Goal: Task Accomplishment & Management: Complete application form

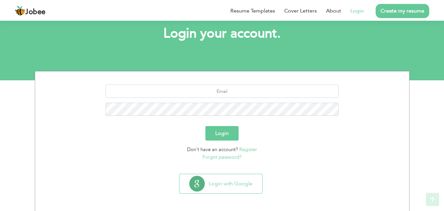
scroll to position [39, 0]
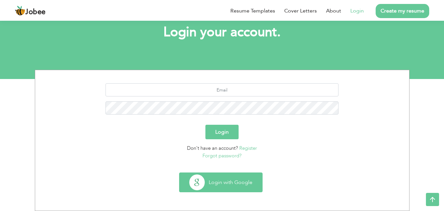
click at [223, 186] on button "Login with Google" at bounding box center [221, 182] width 83 height 19
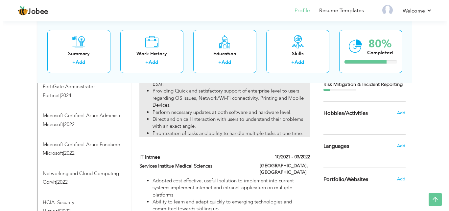
scroll to position [549, 0]
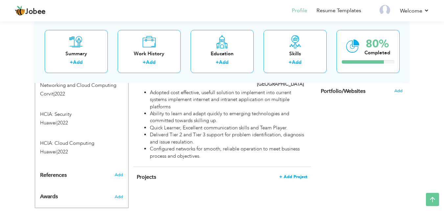
click at [288, 174] on span "+ Add Project" at bounding box center [294, 176] width 28 height 5
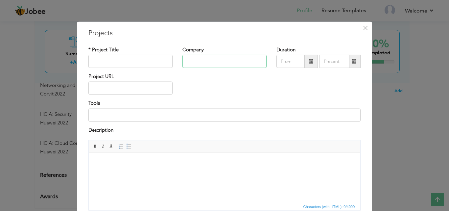
click at [186, 62] on input "text" at bounding box center [225, 61] width 84 height 13
type input "Masood Textile Mills"
click at [127, 65] on input "text" at bounding box center [130, 61] width 84 height 13
click at [309, 62] on span at bounding box center [311, 61] width 5 height 5
type input "08/2025"
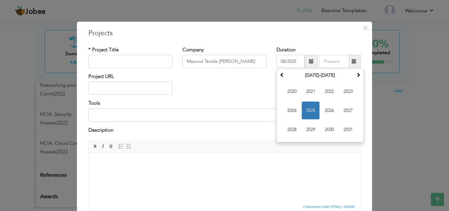
click at [236, 81] on div "Project URL" at bounding box center [225, 86] width 282 height 27
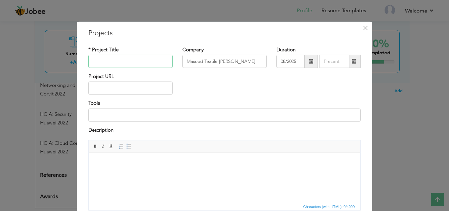
drag, startPoint x: 116, startPoint y: 63, endPoint x: 143, endPoint y: 64, distance: 27.3
click at [126, 64] on input "text" at bounding box center [130, 61] width 84 height 13
click at [311, 62] on span at bounding box center [311, 61] width 5 height 5
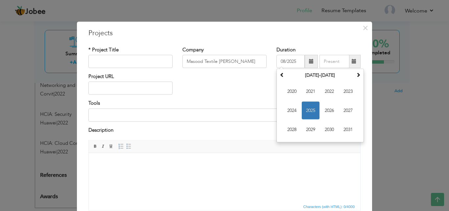
click at [256, 80] on div "Project URL" at bounding box center [225, 86] width 282 height 27
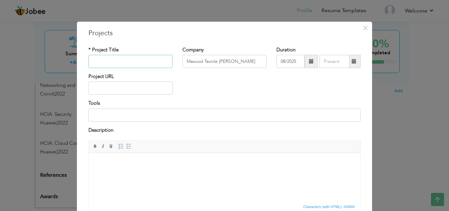
click at [97, 60] on input "text" at bounding box center [130, 61] width 84 height 13
paste input "indows Deployment Services (WDS) and Custom ISO Image Project"
type input "indows Deployment Services (WDS) and Custom ISO Image Project"
click at [110, 116] on input at bounding box center [224, 114] width 272 height 13
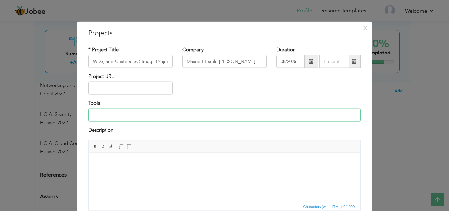
scroll to position [0, 0]
click at [118, 164] on body at bounding box center [224, 162] width 259 height 7
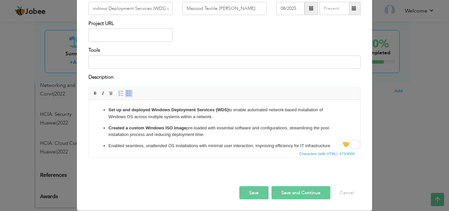
click at [309, 10] on span at bounding box center [311, 8] width 5 height 5
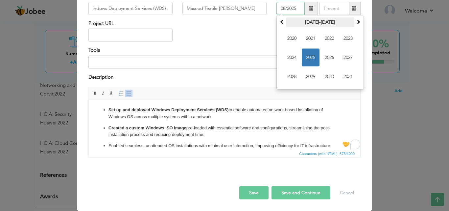
click at [337, 21] on th "2020-2031" at bounding box center [320, 22] width 68 height 10
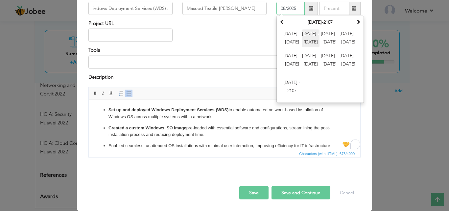
click at [313, 42] on span "2012 - 2023" at bounding box center [311, 39] width 18 height 18
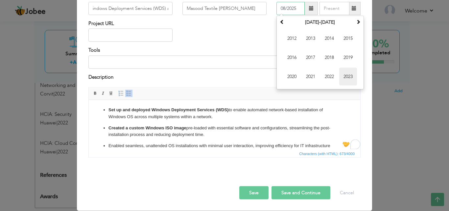
click at [339, 77] on span "2023" at bounding box center [348, 77] width 18 height 18
click at [292, 39] on span "Jan" at bounding box center [292, 39] width 18 height 18
type input "01/2023"
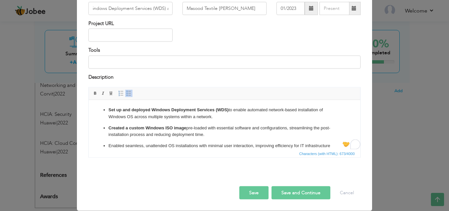
click at [275, 34] on div "Project URL" at bounding box center [225, 33] width 282 height 27
click at [287, 196] on button "Save and Continue" at bounding box center [301, 192] width 59 height 13
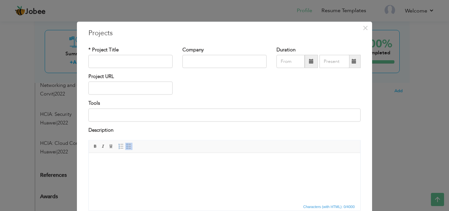
click at [142, 68] on div "* Project Title" at bounding box center [131, 59] width 94 height 27
click at [139, 64] on input "text" at bounding box center [130, 61] width 84 height 13
paste input "Zabbix Network & Application Monitoring Deployment – [GEOGRAPHIC_DATA]"
type input "Zabbix Network & Application Monitoring Deployment – [GEOGRAPHIC_DATA]"
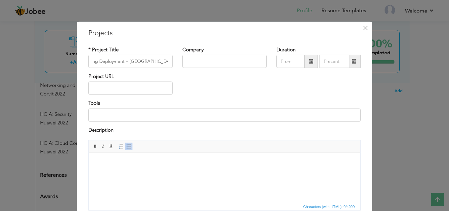
click at [309, 64] on span at bounding box center [311, 61] width 13 height 13
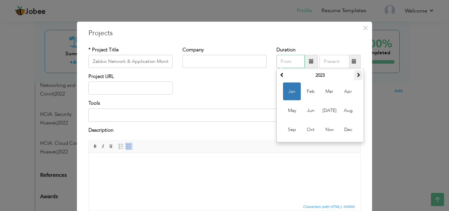
click at [358, 74] on span at bounding box center [358, 74] width 5 height 5
click at [328, 95] on span "Mar" at bounding box center [330, 92] width 18 height 18
type input "03/2025"
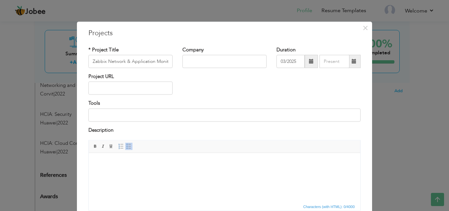
click at [243, 89] on div "Project URL" at bounding box center [225, 86] width 282 height 27
click at [120, 117] on input at bounding box center [224, 114] width 272 height 13
type input "Zabbix"
click at [109, 173] on html at bounding box center [225, 163] width 272 height 20
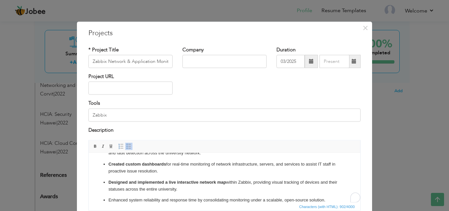
scroll to position [53, 0]
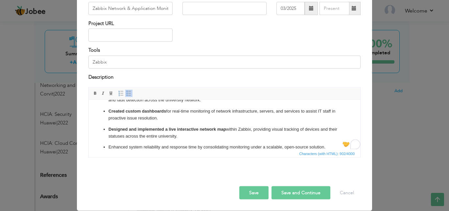
click at [297, 197] on button "Save and Continue" at bounding box center [301, 192] width 59 height 13
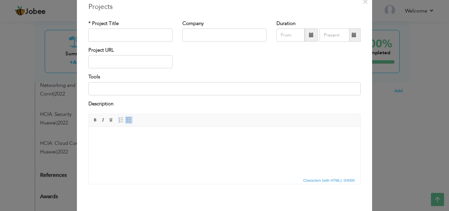
scroll to position [0, 0]
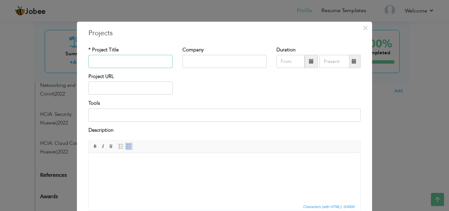
click at [112, 63] on input "text" at bounding box center [130, 61] width 84 height 13
paste input "Kaspersky Endpoint Security Deployment – [GEOGRAPHIC_DATA]"
type input "Kaspersky Endpoint Security Deployment – [GEOGRAPHIC_DATA]"
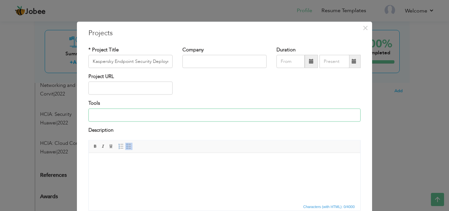
click at [119, 116] on input at bounding box center [224, 114] width 272 height 13
click at [116, 167] on html at bounding box center [225, 163] width 272 height 20
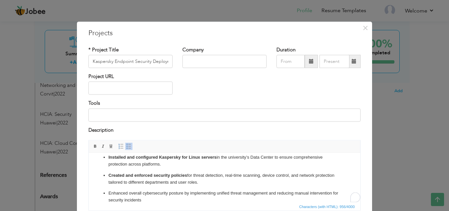
scroll to position [41, 0]
click at [109, 116] on input at bounding box center [224, 114] width 272 height 13
type input "Kaspersky"
click at [309, 60] on span at bounding box center [311, 61] width 5 height 5
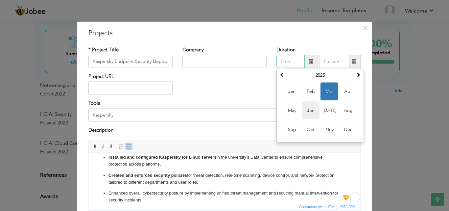
click at [304, 111] on span "Jun" at bounding box center [311, 111] width 18 height 18
type input "06/2025"
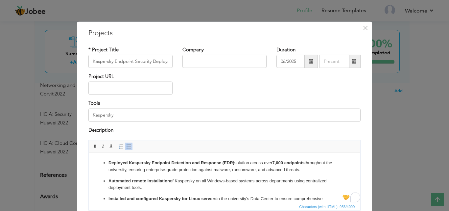
scroll to position [0, 0]
drag, startPoint x: 276, startPoint y: 162, endPoint x: 276, endPoint y: 166, distance: 4.6
click at [276, 163] on strong "7,000 endpoints" at bounding box center [288, 162] width 32 height 5
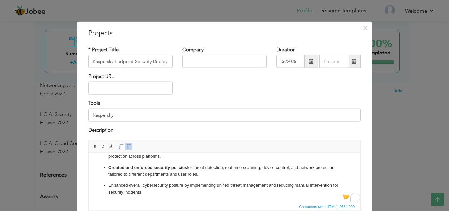
scroll to position [53, 0]
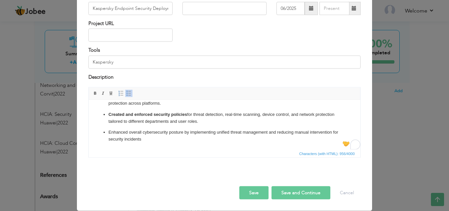
click at [290, 197] on button "Save and Continue" at bounding box center [301, 192] width 59 height 13
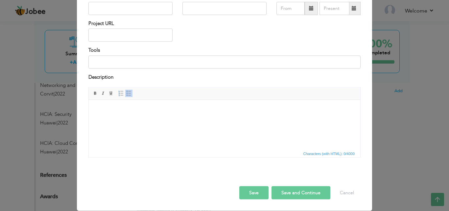
click at [246, 191] on button "Save" at bounding box center [253, 192] width 29 height 13
click at [351, 193] on button "Cancel" at bounding box center [347, 192] width 27 height 13
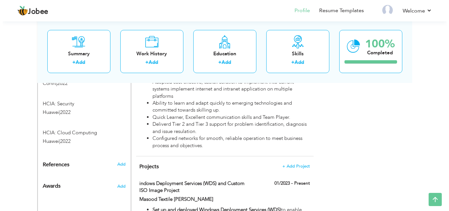
scroll to position [556, 0]
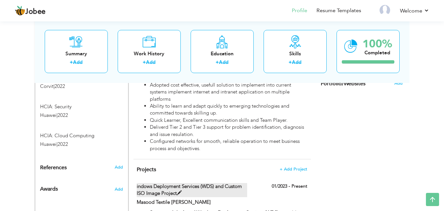
click at [178, 190] on span at bounding box center [179, 192] width 5 height 5
type input "indows Deployment Services (WDS) and Custom ISO Image Project"
type input "Masood Textile [PERSON_NAME]"
type input "01/2023"
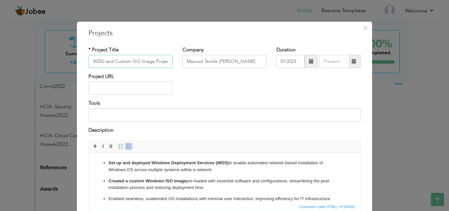
scroll to position [0, 0]
drag, startPoint x: 118, startPoint y: 64, endPoint x: 47, endPoint y: 60, distance: 71.5
click at [47, 60] on div "× Projects * Project Title indows Deployment Services (WDS) and Custom ISO Imag…" at bounding box center [224, 105] width 449 height 211
click at [92, 61] on input "indows Deployment Services (WDS) and Custom ISO Image Project" at bounding box center [130, 61] width 84 height 13
click at [89, 63] on input "indows Deployment Services (WDS) and Custom ISO Image Project" at bounding box center [130, 61] width 84 height 13
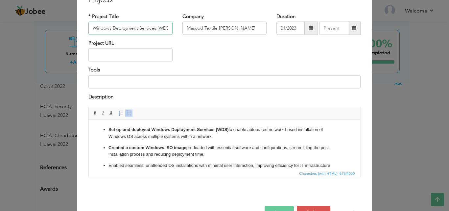
scroll to position [53, 0]
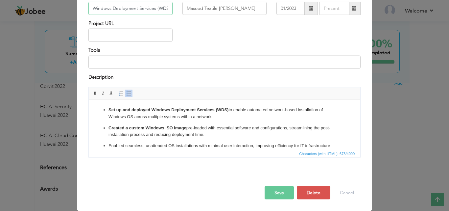
type input "Windows Deployment Services (WDS) and Custom ISO Image Project"
click at [276, 201] on div "Save Save and Continue Delete Cancel" at bounding box center [225, 185] width 282 height 37
click at [275, 197] on button "Save" at bounding box center [279, 192] width 29 height 13
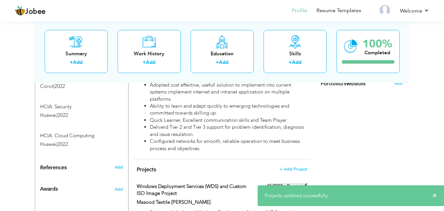
click at [297, 183] on label "01/2023 - Present" at bounding box center [287, 186] width 40 height 7
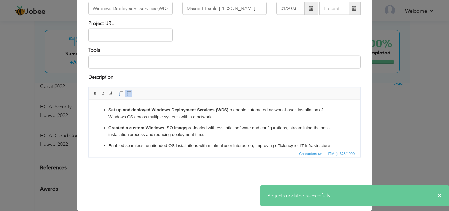
scroll to position [0, 0]
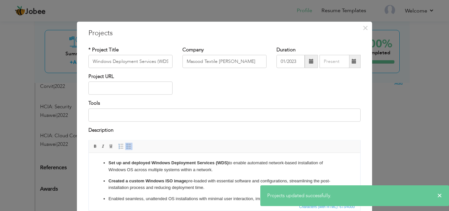
click at [354, 64] on span at bounding box center [354, 61] width 13 height 13
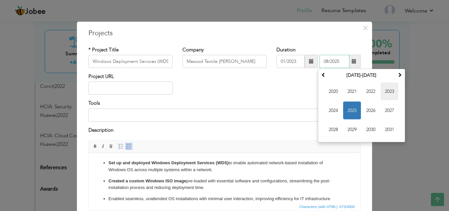
click at [382, 93] on span "2023" at bounding box center [390, 92] width 18 height 18
click at [363, 88] on span "Mar" at bounding box center [371, 92] width 18 height 18
type input "03/2023"
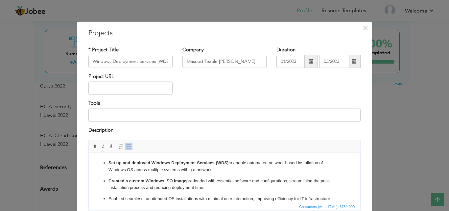
click at [320, 88] on div "Project URL" at bounding box center [225, 86] width 282 height 27
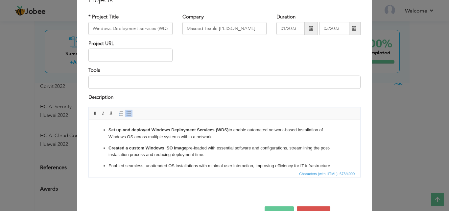
scroll to position [53, 0]
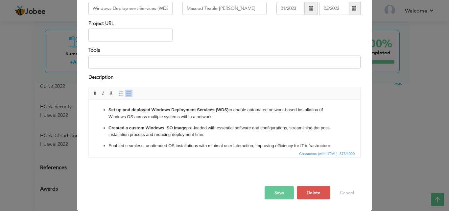
click at [279, 194] on button "Save" at bounding box center [279, 192] width 29 height 13
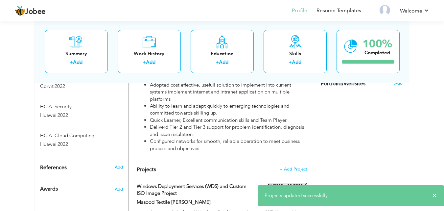
click at [305, 183] on span at bounding box center [305, 185] width 5 height 5
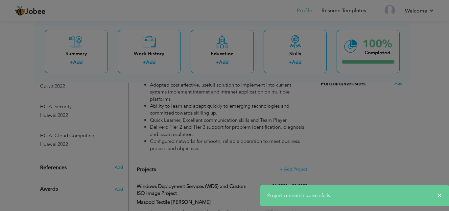
scroll to position [0, 0]
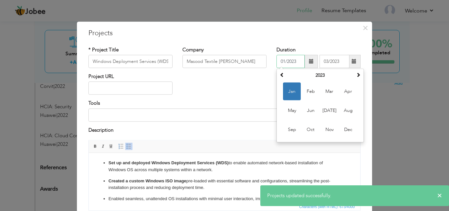
drag, startPoint x: 294, startPoint y: 63, endPoint x: 244, endPoint y: 67, distance: 50.8
click at [244, 67] on div "* Project Title Windows Deployment Services (WDS) and Custom ISO Image Project …" at bounding box center [225, 59] width 282 height 27
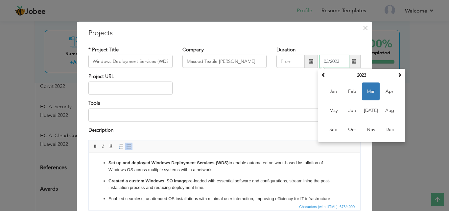
drag, startPoint x: 340, startPoint y: 62, endPoint x: 268, endPoint y: 62, distance: 71.7
click at [268, 62] on div "* Project Title Windows Deployment Services (WDS) and Custom ISO Image Project …" at bounding box center [225, 59] width 282 height 27
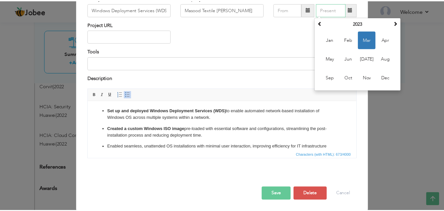
scroll to position [53, 0]
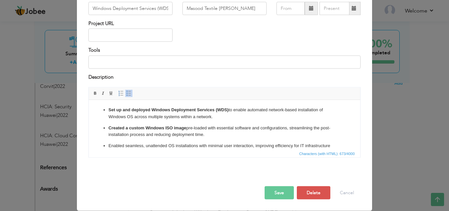
click at [281, 196] on button "Save" at bounding box center [279, 192] width 29 height 13
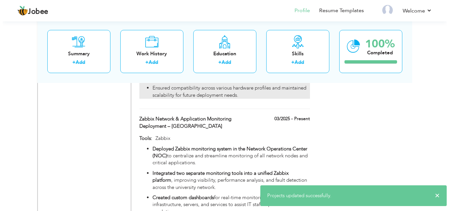
scroll to position [754, 0]
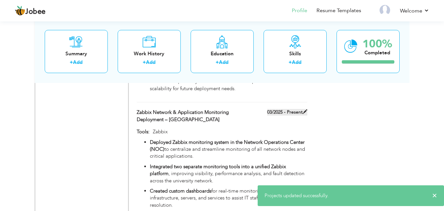
click at [290, 109] on label "03/2025 - Present" at bounding box center [287, 112] width 40 height 7
type input "Zabbix Network & Application Monitoring Deployment – [GEOGRAPHIC_DATA]"
type input "03/2025"
type input "Zabbix"
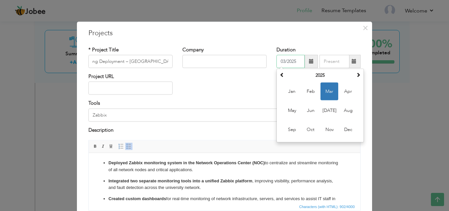
scroll to position [0, 0]
drag, startPoint x: 236, startPoint y: 64, endPoint x: 215, endPoint y: 64, distance: 20.1
click at [216, 64] on div "* Project Title Zabbix Network & Application Monitoring Deployment – University…" at bounding box center [225, 59] width 282 height 27
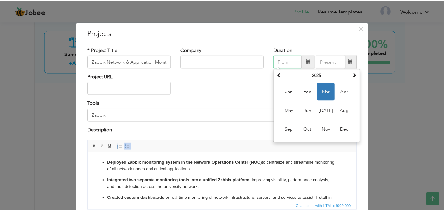
scroll to position [53, 0]
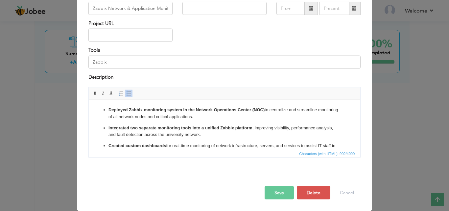
click at [274, 198] on button "Save" at bounding box center [279, 192] width 29 height 13
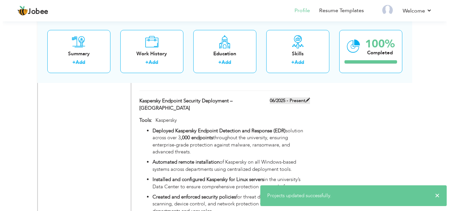
scroll to position [885, 0]
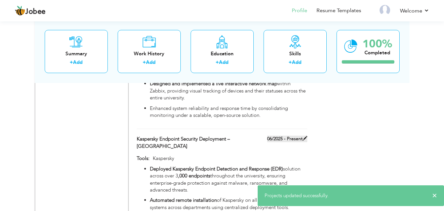
click at [291, 136] on label "06/2025 - Present" at bounding box center [287, 139] width 40 height 7
type input "Kaspersky Endpoint Security Deployment – [GEOGRAPHIC_DATA]"
type input "06/2025"
type input "Kaspersky"
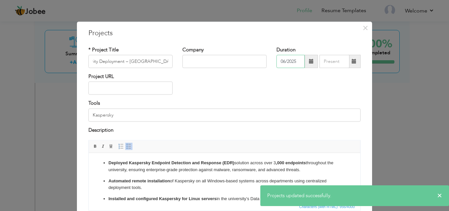
scroll to position [0, 0]
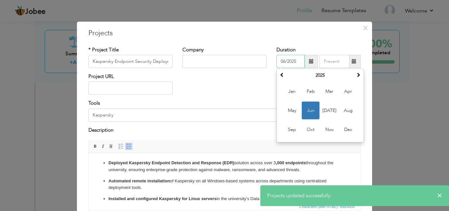
drag, startPoint x: 294, startPoint y: 63, endPoint x: 228, endPoint y: 64, distance: 66.8
click at [228, 64] on div "* Project Title Kaspersky Endpoint Security Deployment – University of Lahore C…" at bounding box center [225, 59] width 282 height 27
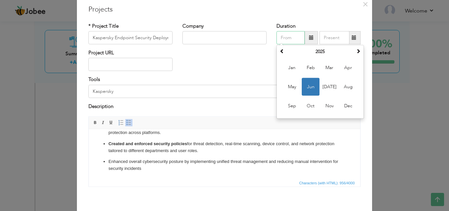
scroll to position [53, 0]
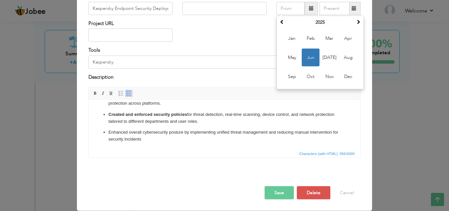
click at [282, 191] on button "Save" at bounding box center [279, 192] width 29 height 13
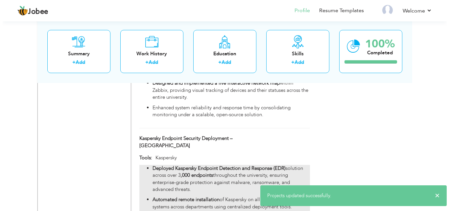
scroll to position [885, 0]
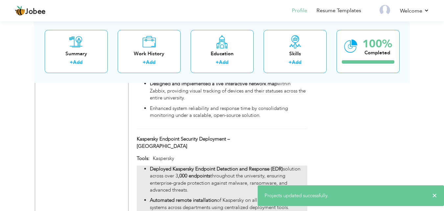
click at [179, 172] on strong ",000 endpoints" at bounding box center [194, 175] width 32 height 7
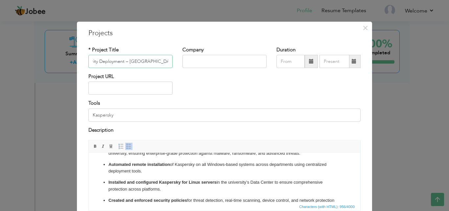
scroll to position [0, 0]
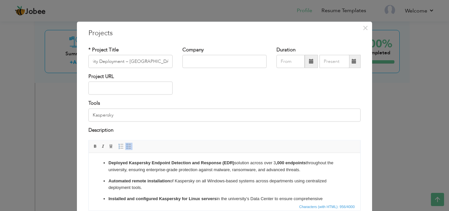
drag, startPoint x: 277, startPoint y: 163, endPoint x: 277, endPoint y: 178, distance: 15.1
click at [277, 164] on p "Deployed Kaspersky Endpoint Detection and Response (EDR) solution across over 3…" at bounding box center [225, 166] width 232 height 14
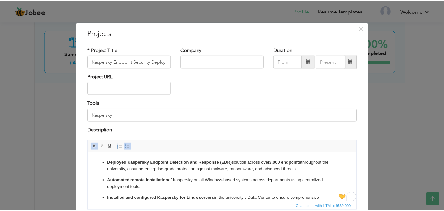
scroll to position [53, 0]
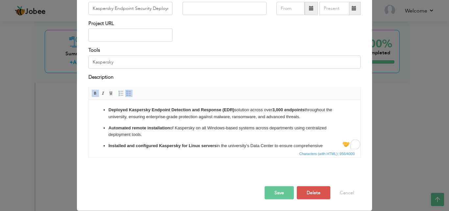
click at [269, 201] on div "Save Save and Continue Delete Cancel" at bounding box center [225, 185] width 282 height 37
click at [274, 193] on button "Save" at bounding box center [279, 192] width 29 height 13
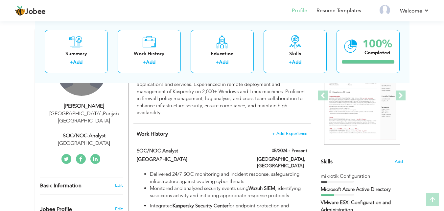
scroll to position [99, 0]
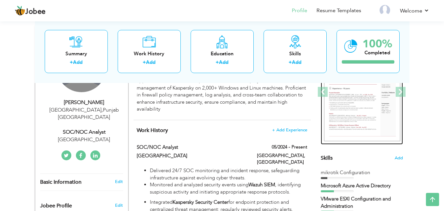
click at [351, 101] on img at bounding box center [362, 92] width 76 height 99
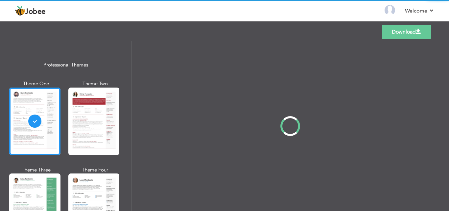
drag, startPoint x: 130, startPoint y: 46, endPoint x: 130, endPoint y: 63, distance: 16.5
click at [130, 63] on div "Professional Themes Theme One Theme Two Theme Three Theme Four" at bounding box center [224, 126] width 449 height 170
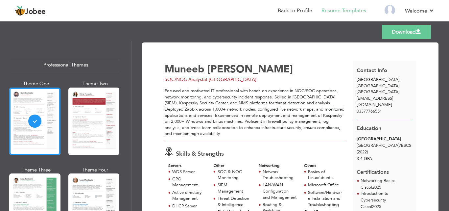
click at [85, 11] on nav "Back to Profile Resume Templates Resume Templates Cover Letters About My Resume…" at bounding box center [225, 11] width 420 height 18
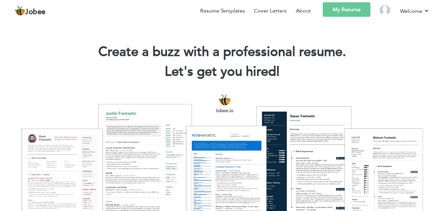
click at [39, 9] on span "Jobee" at bounding box center [35, 12] width 20 height 7
click at [345, 12] on link "My Resume" at bounding box center [347, 9] width 48 height 14
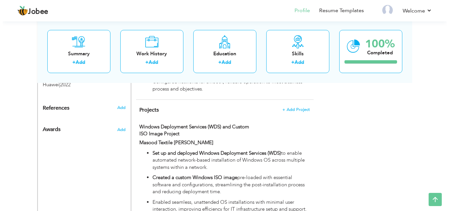
scroll to position [592, 0]
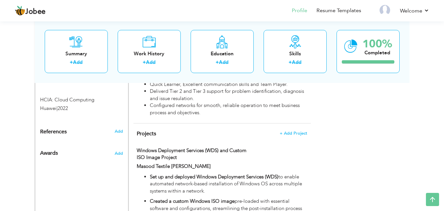
click at [135, 147] on div "Windows Deployment Services (WDS) and Custom ISO Image Project" at bounding box center [192, 155] width 120 height 16
type input "Windows Deployment Services (WDS) and Custom ISO Image Project"
type input "Masood Textile [PERSON_NAME]"
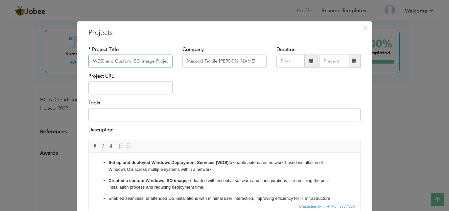
scroll to position [0, 0]
click at [363, 29] on span "×" at bounding box center [366, 28] width 6 height 12
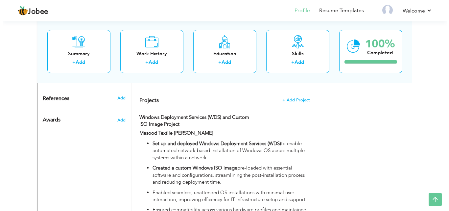
scroll to position [592, 0]
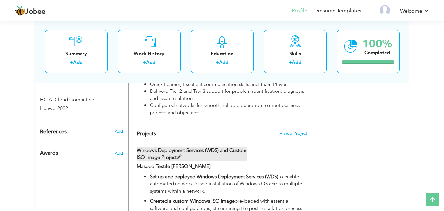
click at [182, 155] on span at bounding box center [179, 157] width 5 height 5
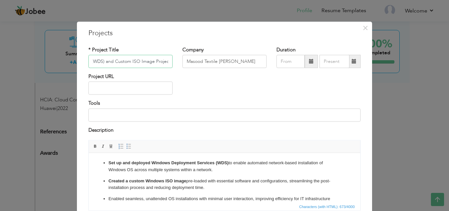
scroll to position [53, 0]
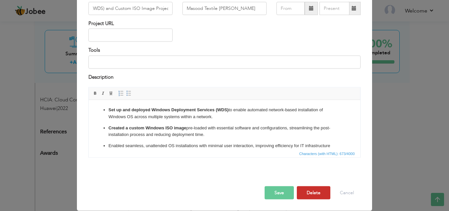
click at [306, 189] on button "Delete" at bounding box center [314, 192] width 34 height 13
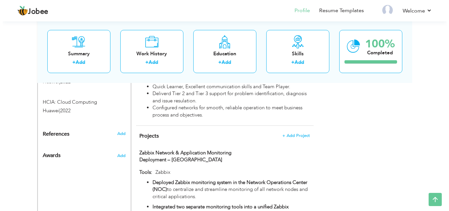
scroll to position [589, 0]
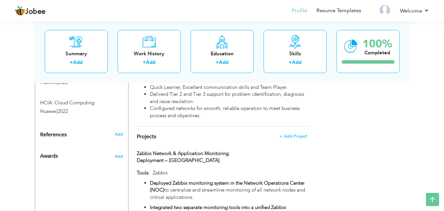
click at [288, 133] on h4 "Projects + Add Project" at bounding box center [222, 136] width 170 height 7
click at [287, 133] on h4 "Projects + Add Project" at bounding box center [222, 136] width 170 height 7
click at [287, 134] on span "+ Add Project" at bounding box center [294, 136] width 28 height 5
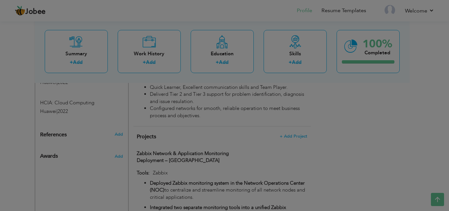
scroll to position [0, 0]
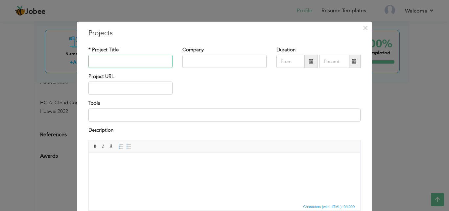
paste input "Windows Deployment Services (WDS) and Custom ISO Image Project"
type input "Windows Deployment Services (WDS) and Custom ISO Image Project"
click at [117, 173] on html at bounding box center [225, 163] width 272 height 20
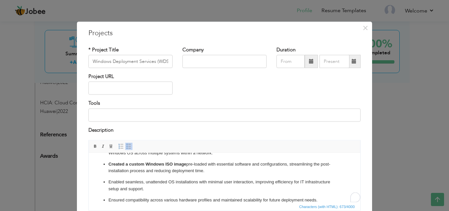
scroll to position [17, 0]
click at [157, 115] on input at bounding box center [224, 114] width 272 height 13
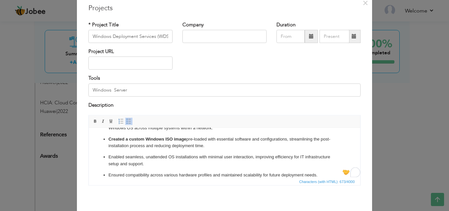
scroll to position [53, 0]
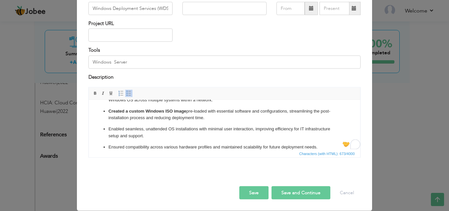
type input "Windows Server"
click at [253, 191] on button "Save" at bounding box center [253, 192] width 29 height 13
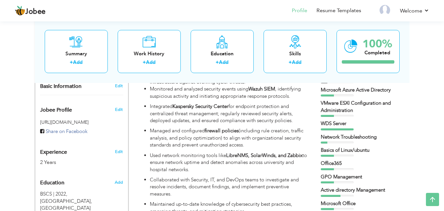
scroll to position [0, 0]
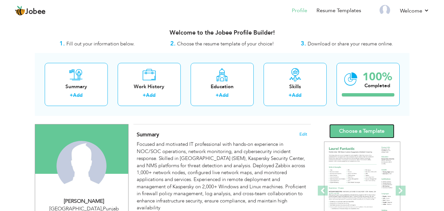
click at [363, 133] on link "Choose a Template" at bounding box center [362, 131] width 65 height 14
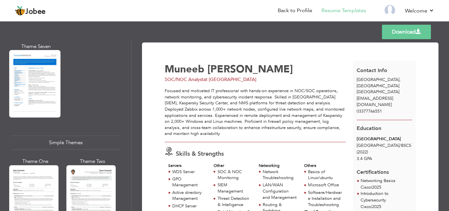
scroll to position [1083, 0]
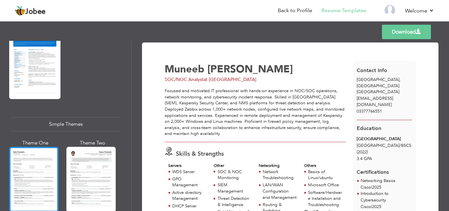
click at [49, 177] on div at bounding box center [33, 179] width 49 height 65
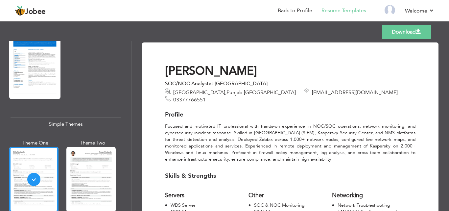
click at [312, 92] on span "[EMAIL_ADDRESS][DOMAIN_NAME]" at bounding box center [355, 92] width 86 height 7
click at [206, 96] on span "03377766551" at bounding box center [189, 99] width 33 height 7
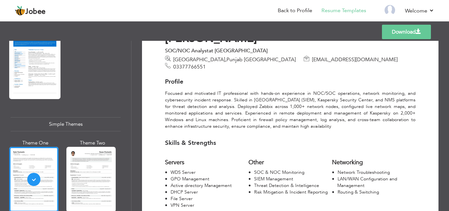
scroll to position [0, 0]
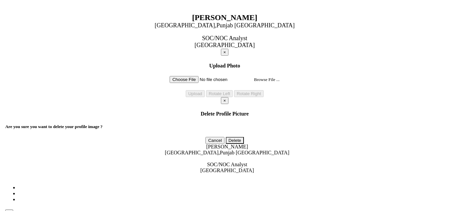
scroll to position [263, 0]
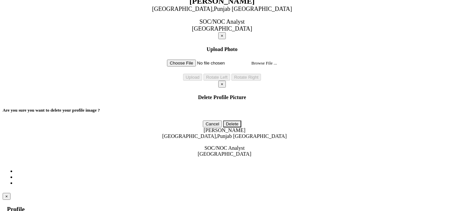
paste input "Certified Professional: KATA & EDR. Administration (025.7)"
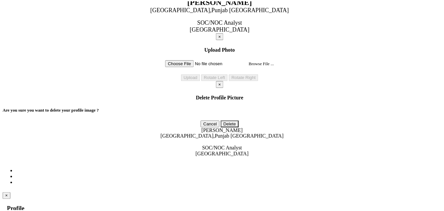
scroll to position [0, 0]
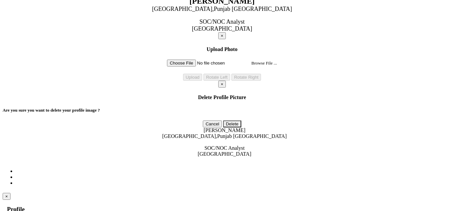
drag, startPoint x: 140, startPoint y: 72, endPoint x: 153, endPoint y: 72, distance: 12.8
type input "Certified Professional: KATA & EDR. Administration (025.7)"
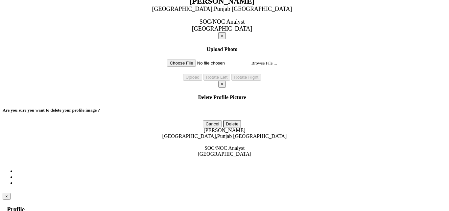
type input "Kaspersky"
type input "2025"
drag, startPoint x: 233, startPoint y: 105, endPoint x: 271, endPoint y: 156, distance: 63.8
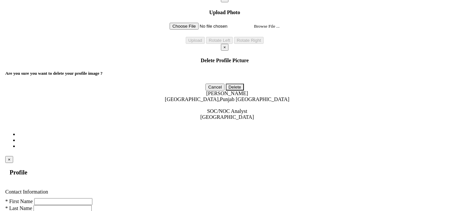
scroll to position [296, 0]
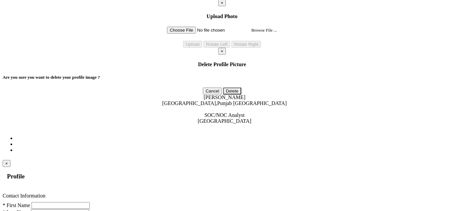
paste input "Certified Professional: Kaspersky Endpoint Security and Management (002.12.1)"
type input "Certified Professional: Kaspersky Endpoint Security and Management (002.12.1)"
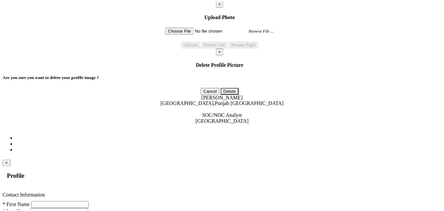
scroll to position [0, 0]
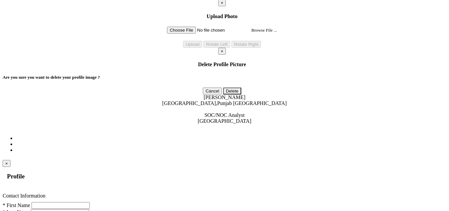
type input "Kaspersky"
type input "2025"
drag, startPoint x: 247, startPoint y: 108, endPoint x: 262, endPoint y: 130, distance: 25.8
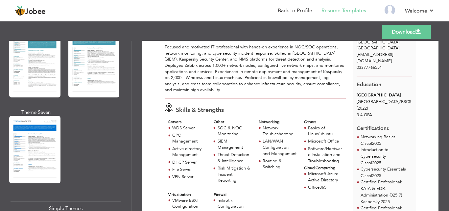
scroll to position [1138, 0]
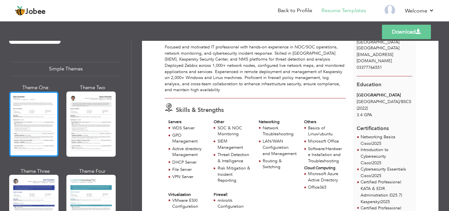
click at [45, 107] on div at bounding box center [33, 123] width 49 height 65
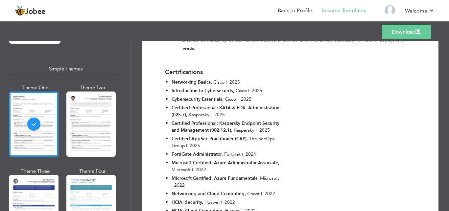
scroll to position [1105, 0]
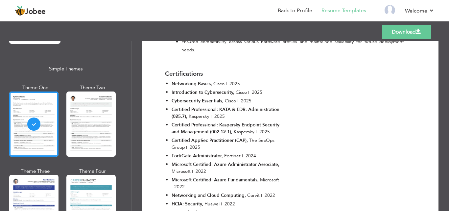
click at [404, 32] on link "Download" at bounding box center [406, 32] width 49 height 14
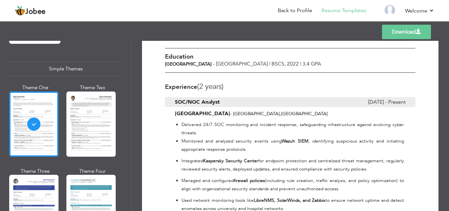
scroll to position [296, 0]
